Goal: Task Accomplishment & Management: Use online tool/utility

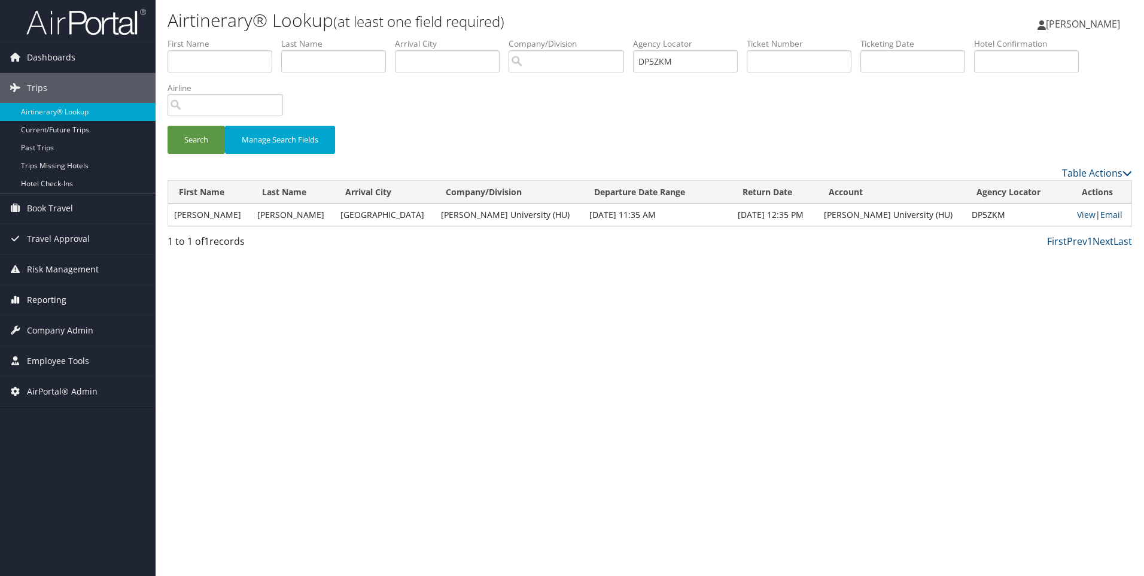
click at [78, 306] on link "Reporting" at bounding box center [78, 300] width 156 height 30
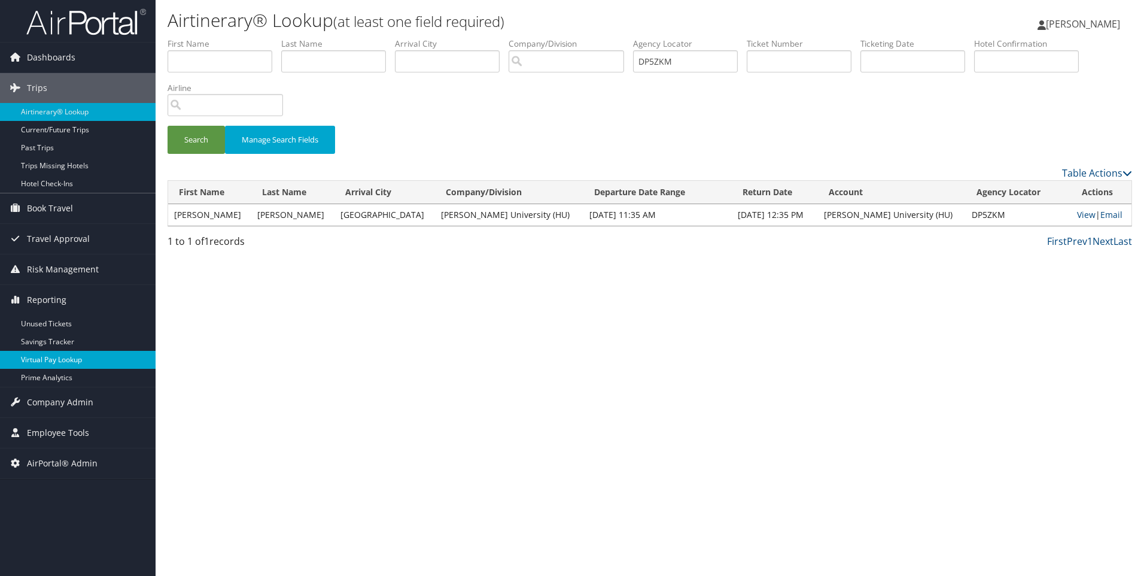
click at [85, 355] on link "Virtual Pay Lookup" at bounding box center [78, 360] width 156 height 18
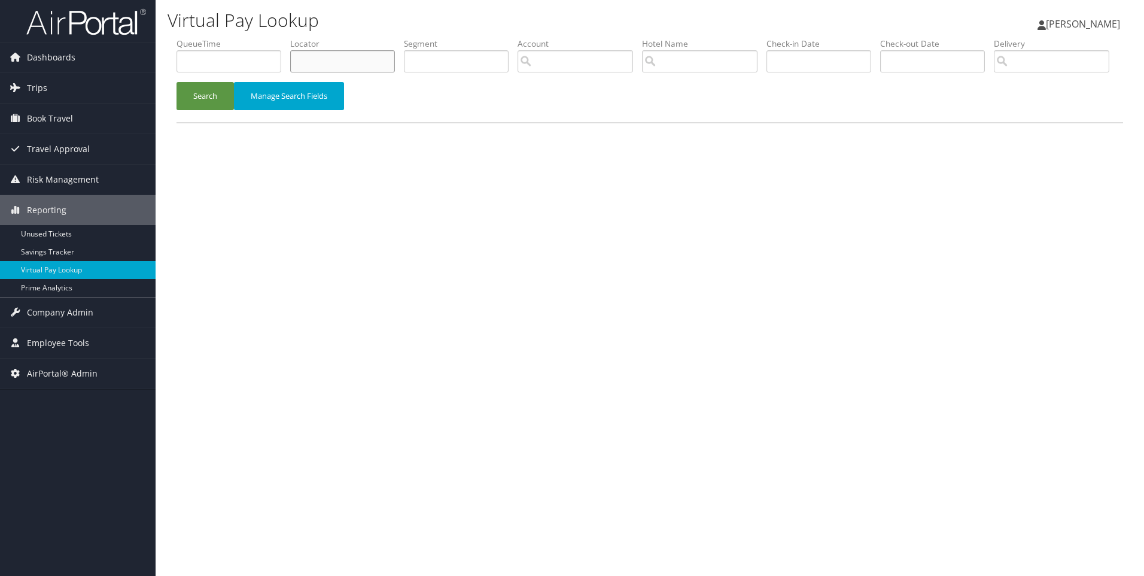
click at [361, 72] on input "text" at bounding box center [342, 61] width 105 height 22
paste input "DNC1BP"
type input "DNC1BP"
click at [177, 82] on button "Search" at bounding box center [205, 96] width 57 height 28
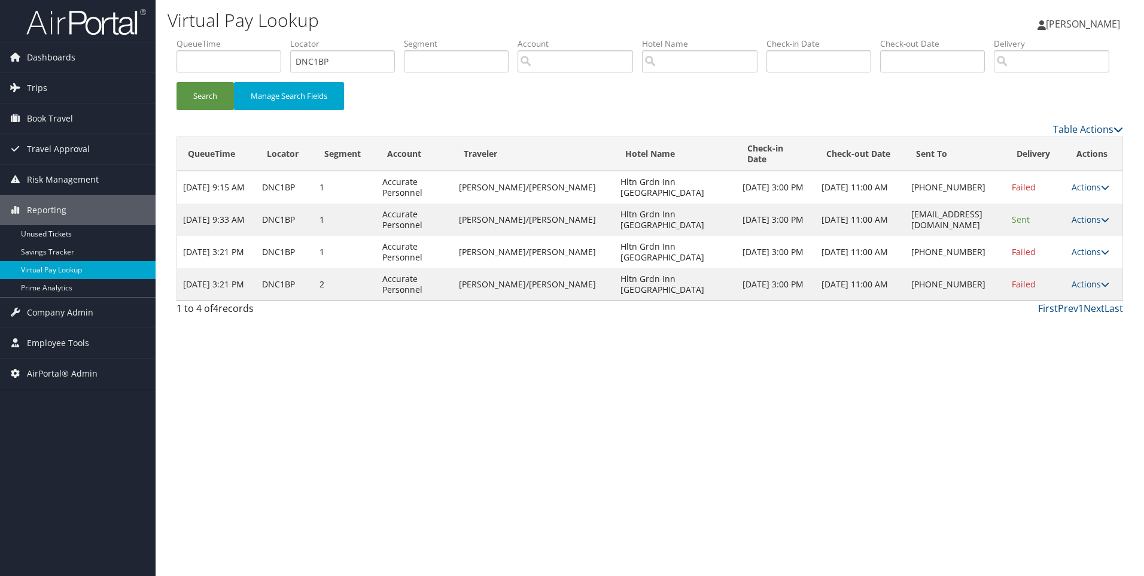
drag, startPoint x: 907, startPoint y: 263, endPoint x: 865, endPoint y: 264, distance: 41.9
click at [865, 236] on tr "Oct 7, 2025 9:33 AM DNC1BP 1 Accurate Personnel RAMIREZ/PAOLA Hltn Grdn Inn Cmh…" at bounding box center [650, 219] width 946 height 32
copy tr "CMHGC_GM@hilton.com"
click at [1075, 290] on link "Actions" at bounding box center [1091, 283] width 38 height 11
click at [1031, 301] on link "Resend" at bounding box center [1052, 291] width 102 height 20
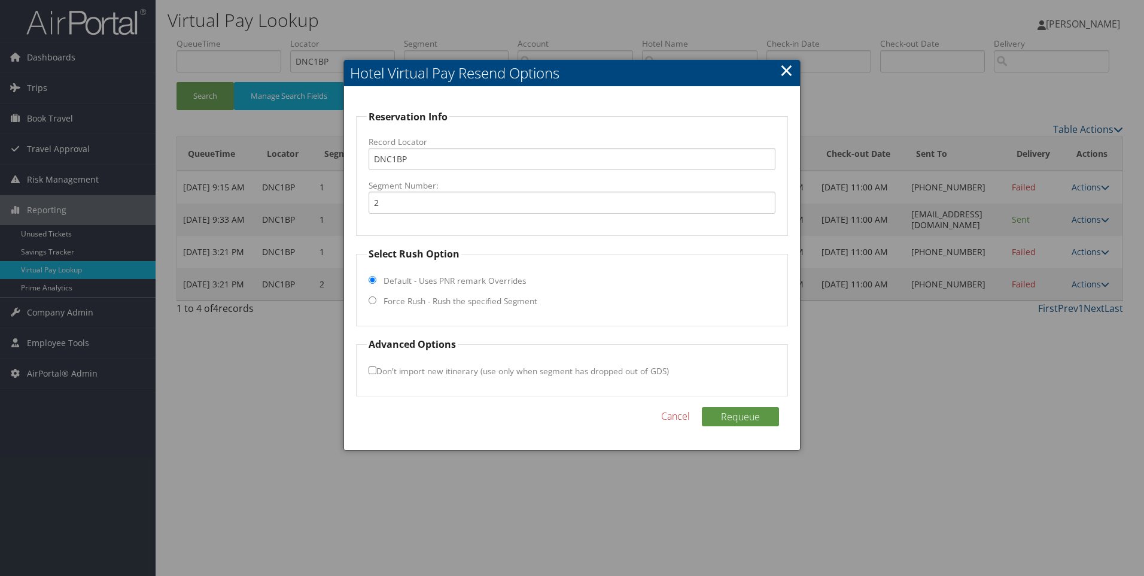
click at [437, 299] on label "Force Rush - Rush the specified Segment" at bounding box center [461, 301] width 154 height 12
click at [376, 299] on input "Force Rush - Rush the specified Segment" at bounding box center [373, 300] width 8 height 8
radio input "true"
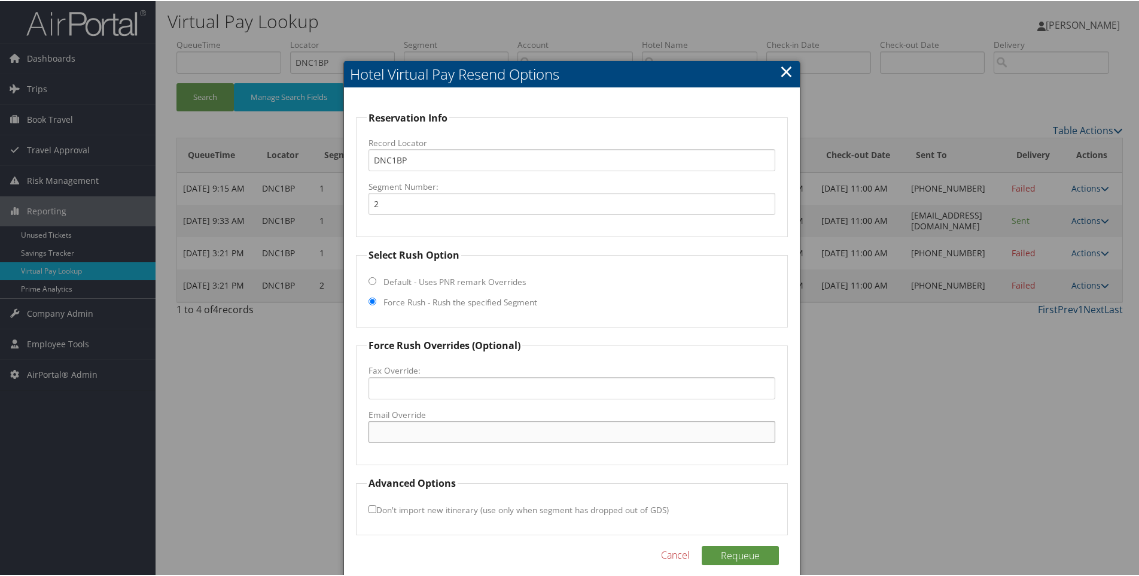
click at [431, 423] on input "Email Override" at bounding box center [573, 431] width 408 height 22
paste input "CMHGC_GM@hilton.com"
click at [393, 436] on input "CMHGC_GM@hilton.com" at bounding box center [573, 431] width 408 height 22
type input "CMHGC_GM@hilton.com"
click at [755, 545] on button "Requeue" at bounding box center [740, 554] width 77 height 19
